Goal: Navigation & Orientation: Find specific page/section

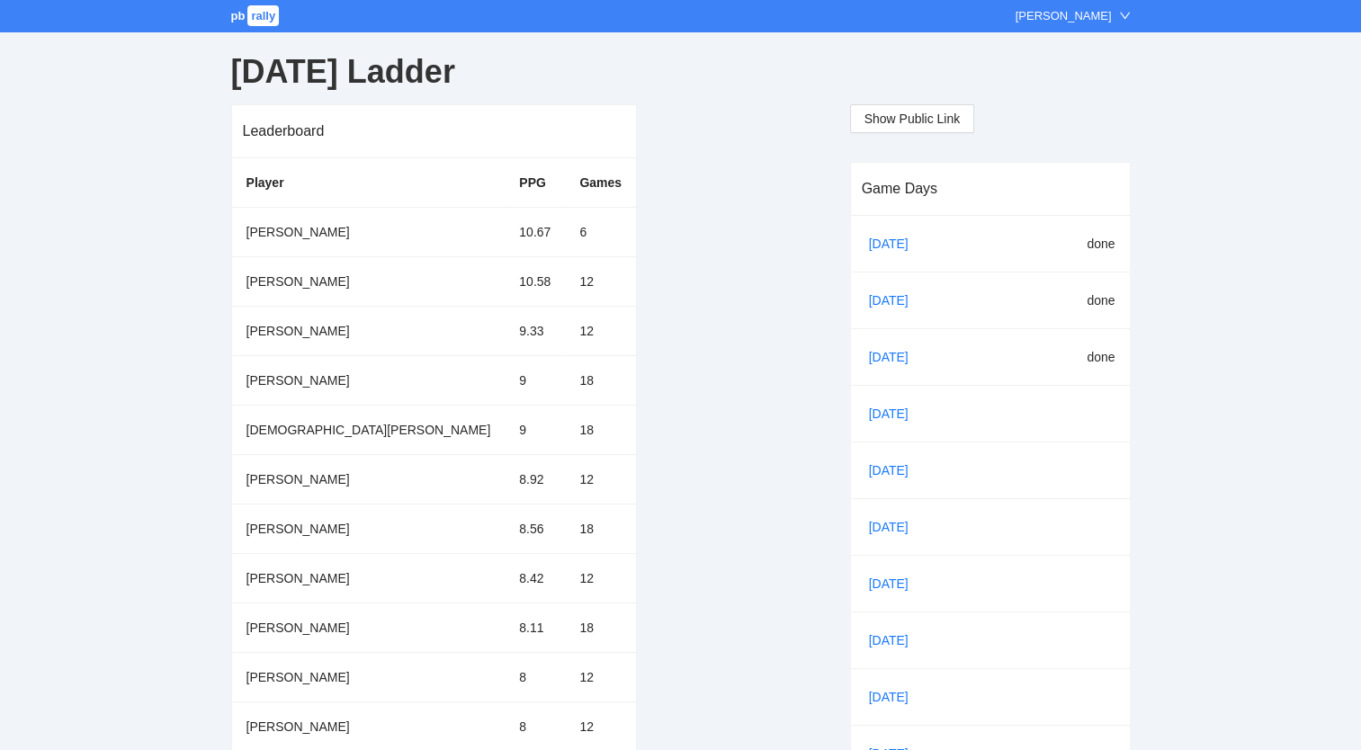
click at [235, 13] on span "pb" at bounding box center [238, 15] width 14 height 13
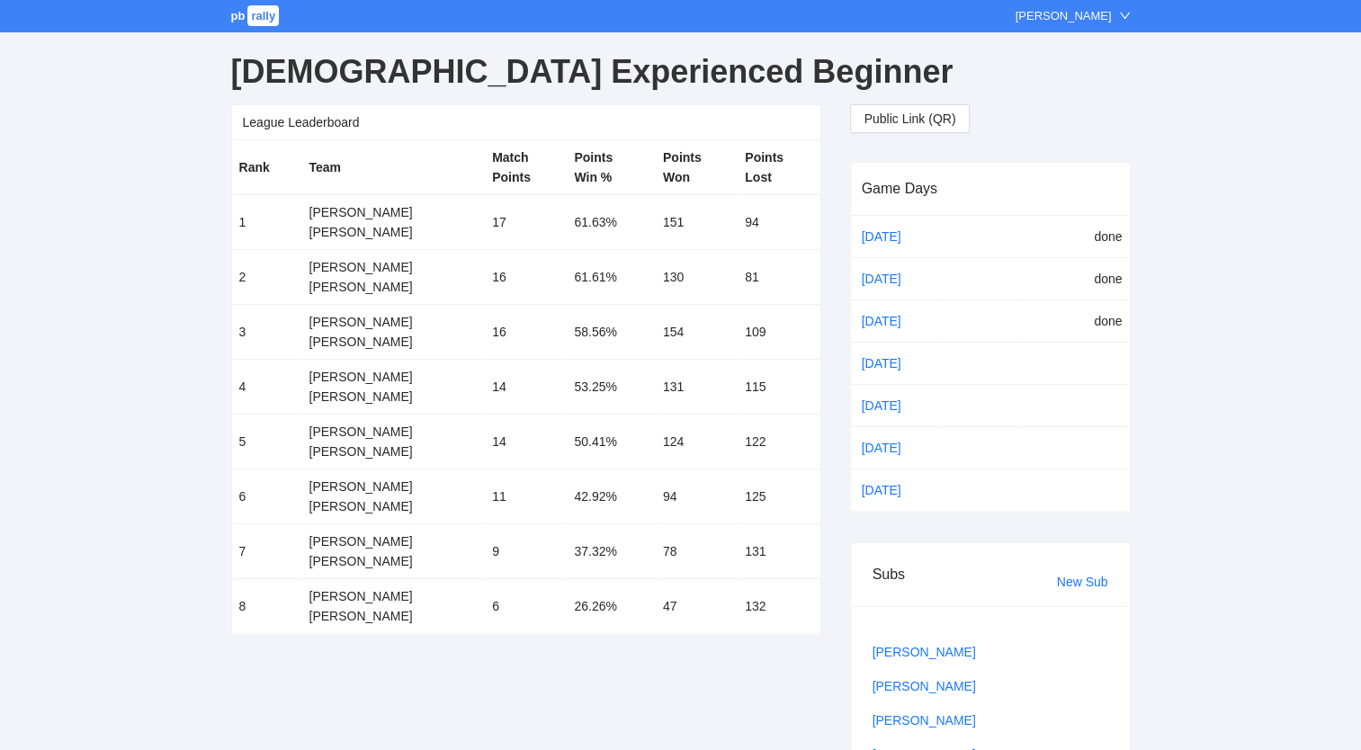
click at [239, 13] on span "pb" at bounding box center [238, 15] width 14 height 13
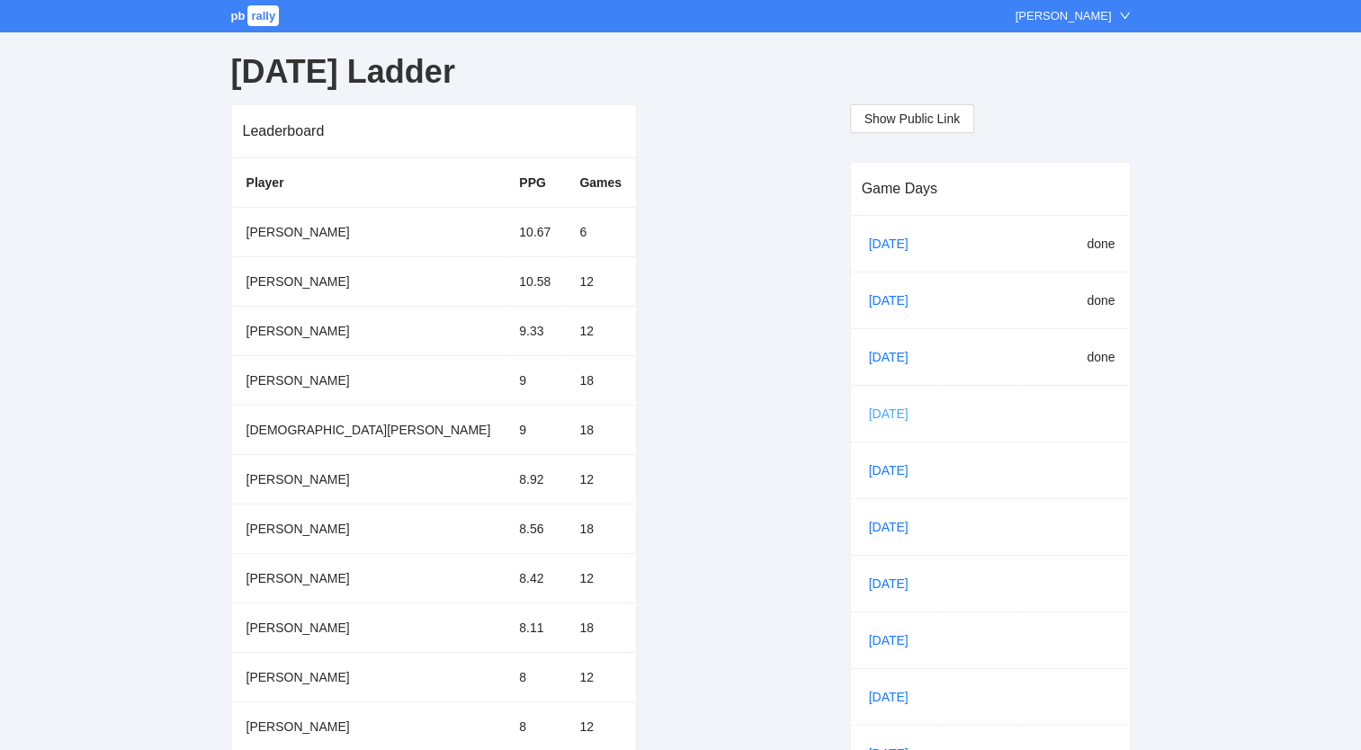
click at [878, 408] on link "[DATE]" at bounding box center [896, 413] width 61 height 27
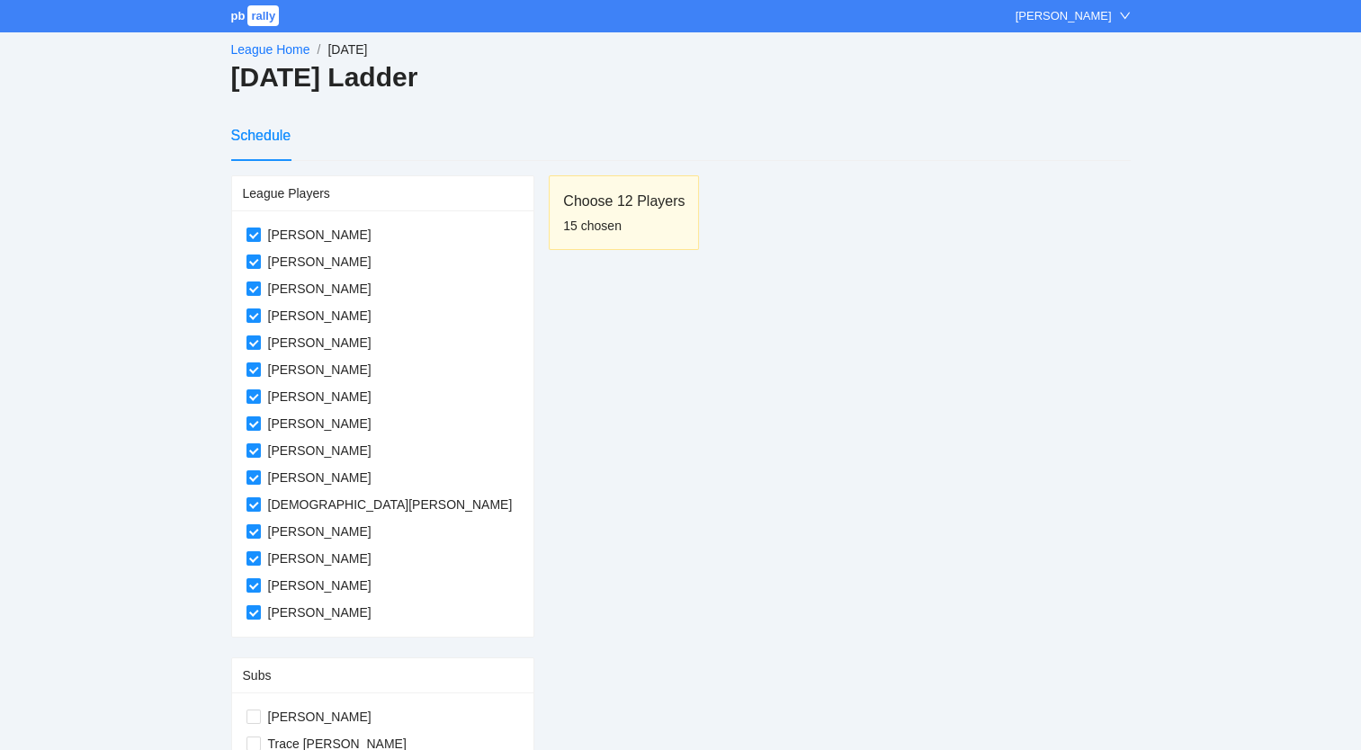
click at [253, 49] on link "League Home" at bounding box center [270, 49] width 79 height 14
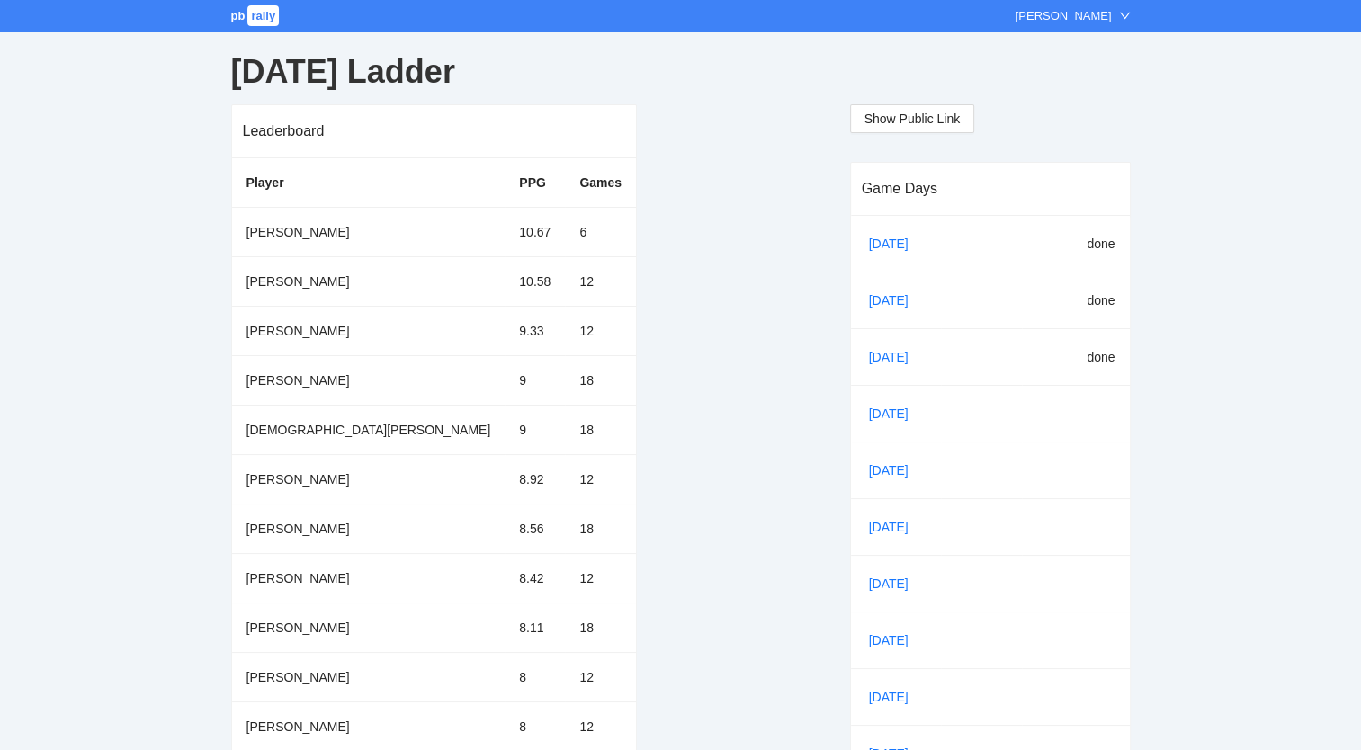
click at [245, 16] on span "pb" at bounding box center [238, 15] width 14 height 13
